Goal: Transaction & Acquisition: Purchase product/service

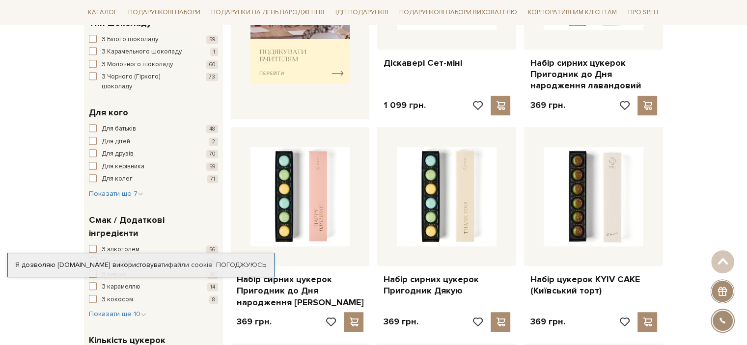
scroll to position [491, 0]
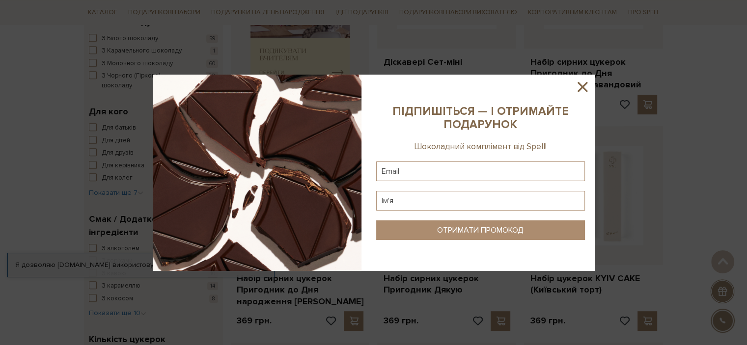
click at [581, 87] on icon at bounding box center [582, 87] width 10 height 10
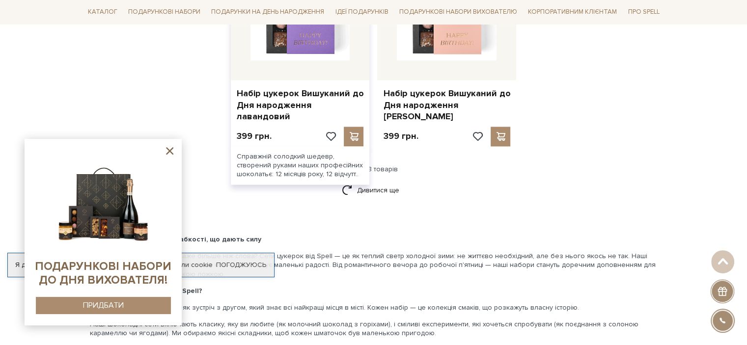
scroll to position [1375, 0]
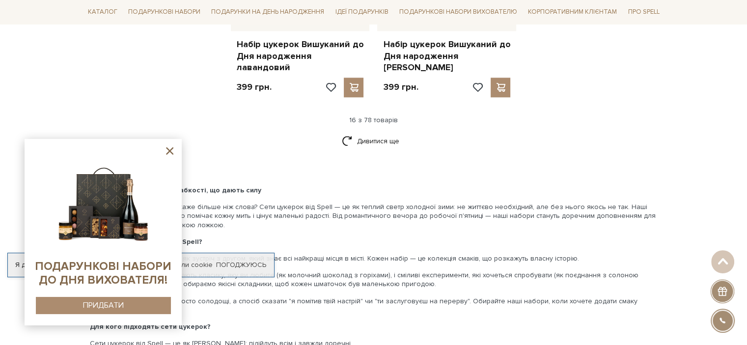
click at [171, 151] on icon at bounding box center [169, 151] width 12 height 12
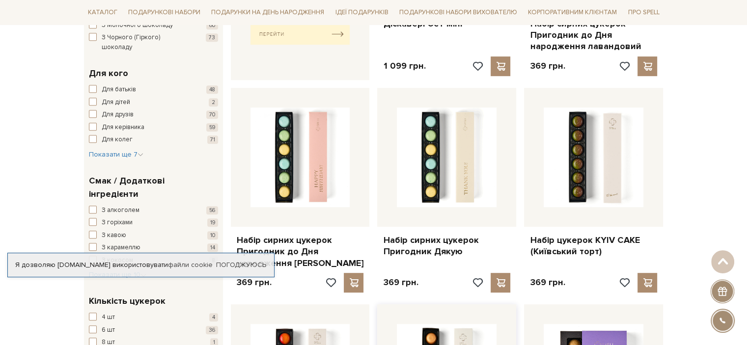
scroll to position [491, 0]
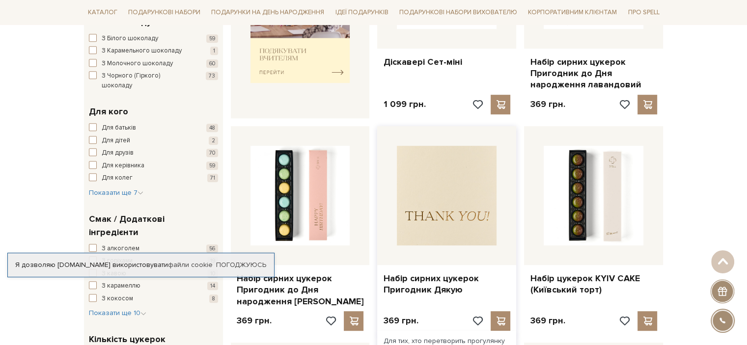
click at [424, 184] on img at bounding box center [447, 196] width 100 height 100
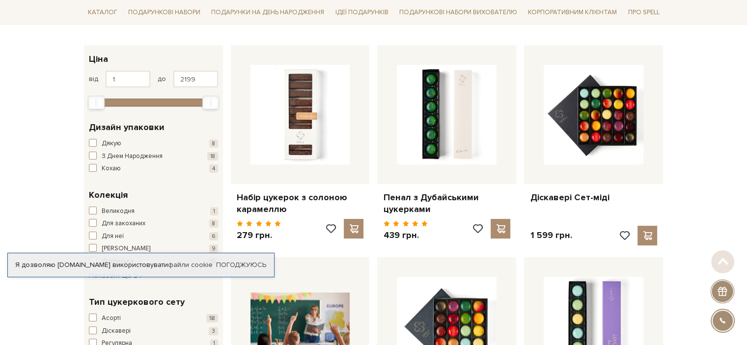
scroll to position [147, 0]
